Goal: Task Accomplishment & Management: Use online tool/utility

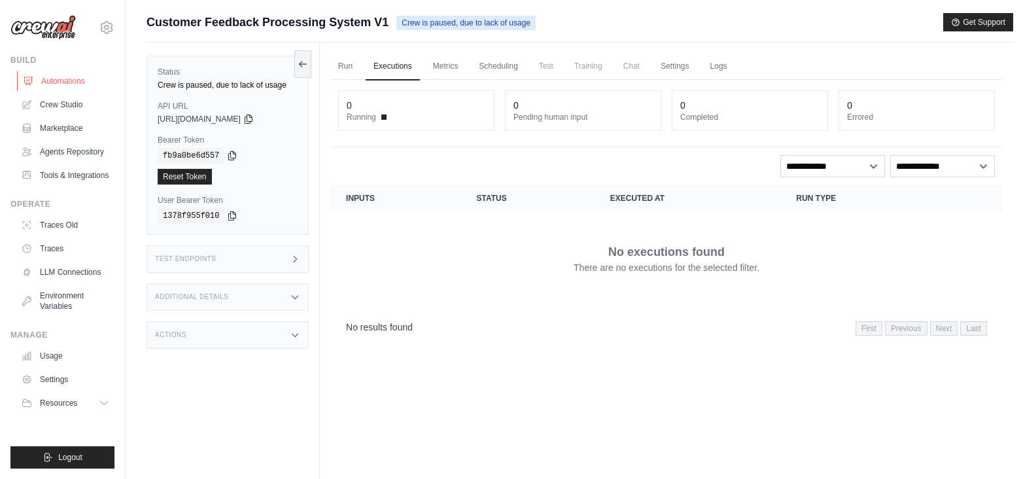
click at [53, 76] on link "Automations" at bounding box center [66, 81] width 99 height 21
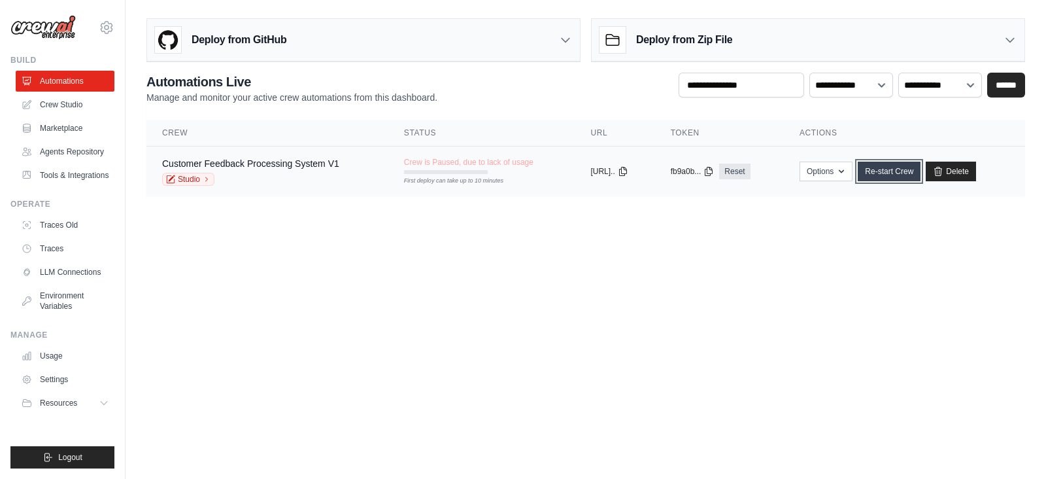
click at [904, 175] on link "Re-start Crew" at bounding box center [889, 171] width 63 height 20
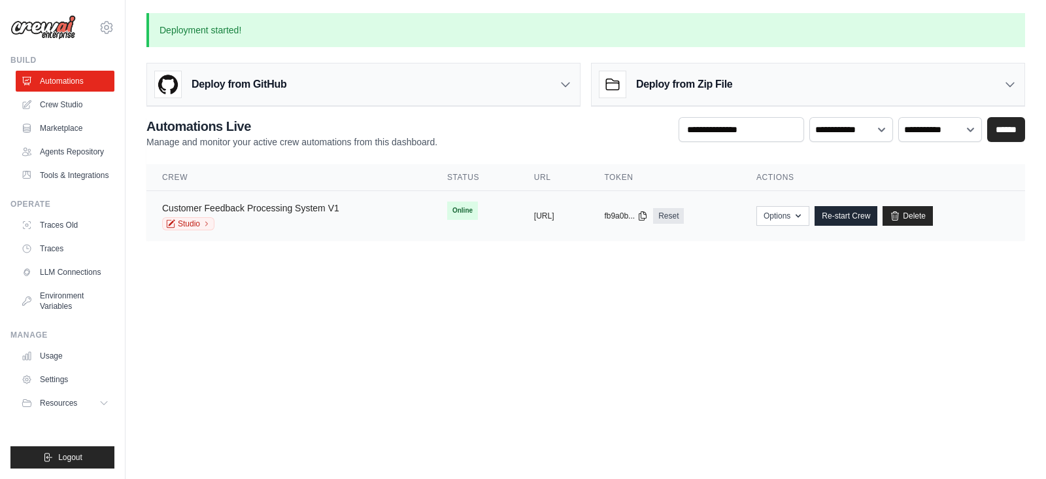
click at [275, 211] on link "Customer Feedback Processing System V1" at bounding box center [250, 208] width 177 height 10
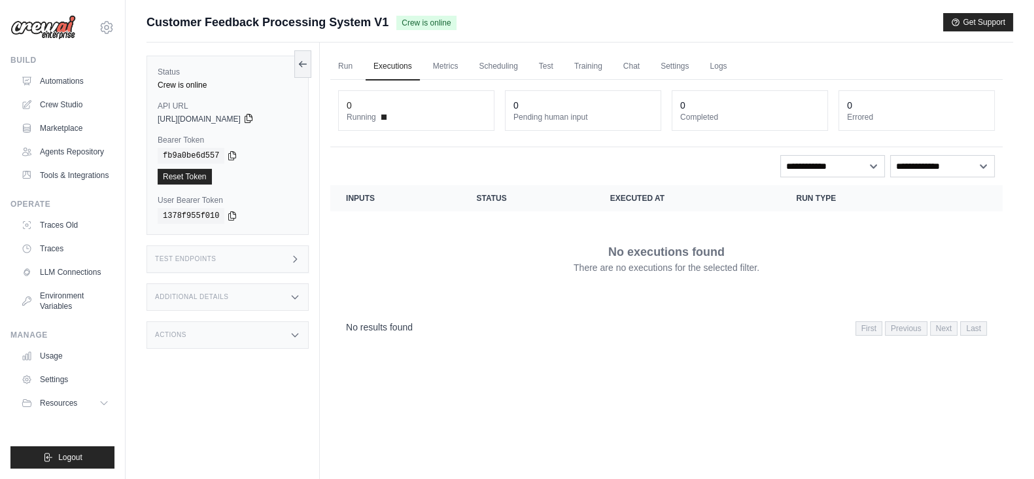
click at [254, 115] on icon at bounding box center [248, 118] width 10 height 10
click at [227, 153] on icon at bounding box center [232, 155] width 10 height 10
